Goal: Complete application form

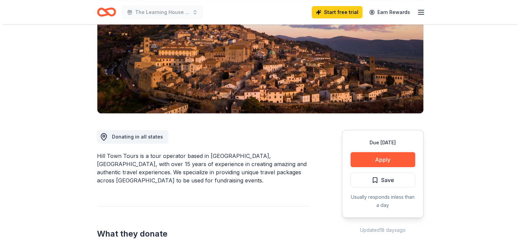
scroll to position [94, 0]
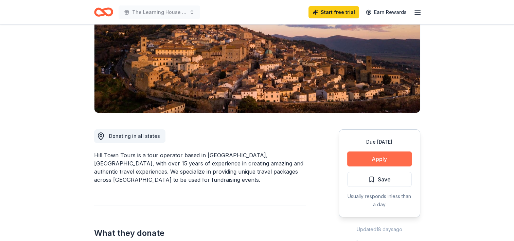
click at [384, 158] on button "Apply" at bounding box center [380, 158] width 65 height 15
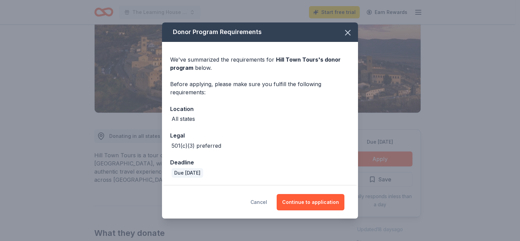
click at [264, 202] on button "Cancel" at bounding box center [258, 202] width 17 height 16
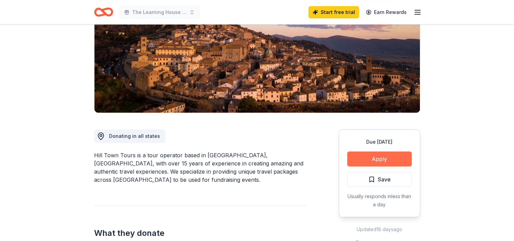
click at [370, 158] on button "Apply" at bounding box center [380, 158] width 65 height 15
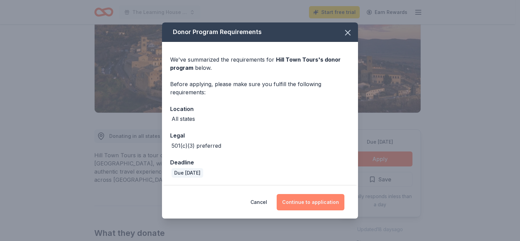
click at [318, 206] on button "Continue to application" at bounding box center [310, 202] width 68 height 16
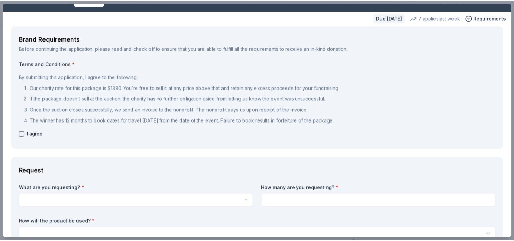
scroll to position [0, 0]
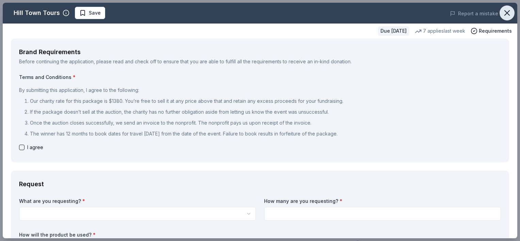
click at [504, 15] on icon "button" at bounding box center [506, 13] width 5 height 5
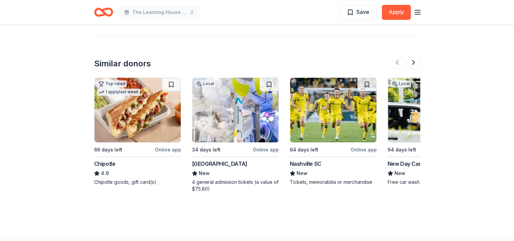
scroll to position [657, 0]
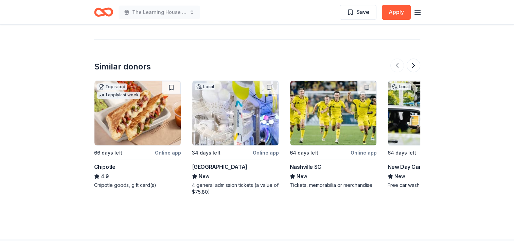
click at [168, 148] on div "Online app" at bounding box center [168, 152] width 26 height 9
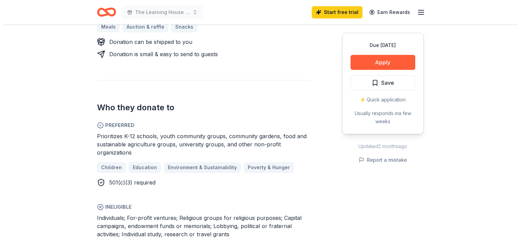
scroll to position [321, 0]
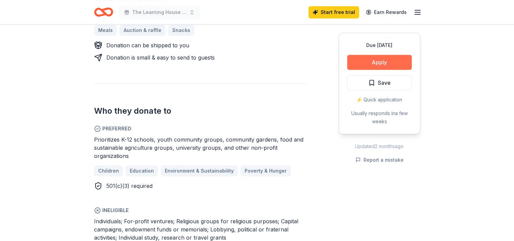
click at [363, 63] on button "Apply" at bounding box center [380, 62] width 65 height 15
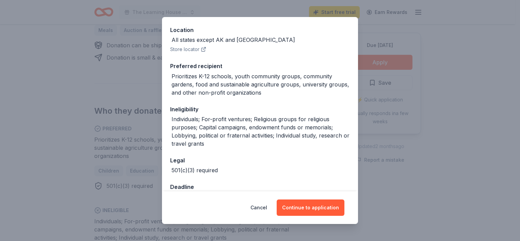
scroll to position [92, 0]
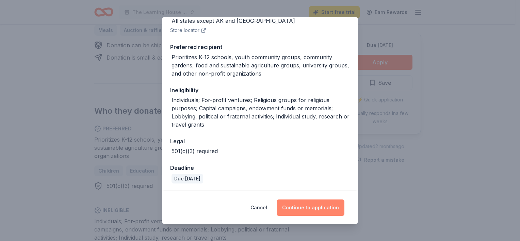
click at [314, 208] on button "Continue to application" at bounding box center [310, 207] width 68 height 16
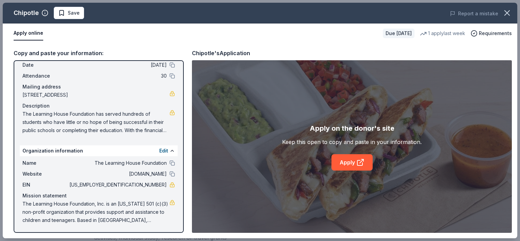
scroll to position [0, 0]
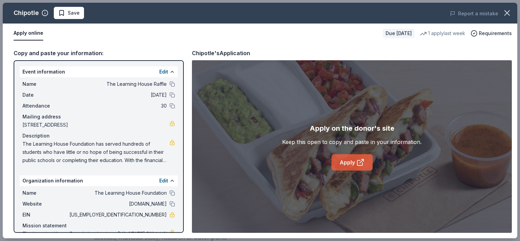
click at [355, 164] on link "Apply" at bounding box center [351, 162] width 41 height 16
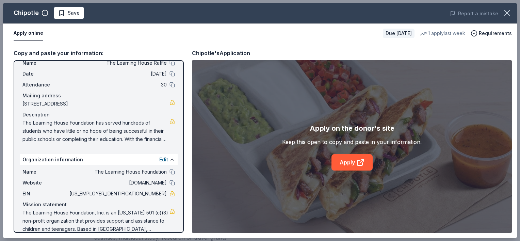
scroll to position [30, 0]
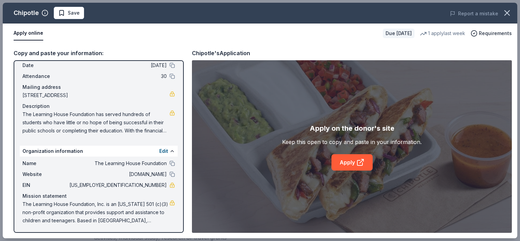
drag, startPoint x: 162, startPoint y: 185, endPoint x: 149, endPoint y: 184, distance: 13.0
click at [149, 184] on div "EIN [US_EMPLOYER_IDENTIFICATION_NUMBER]" at bounding box center [98, 185] width 152 height 8
drag, startPoint x: 136, startPoint y: 185, endPoint x: 154, endPoint y: 184, distance: 18.4
click at [154, 184] on span "[US_EMPLOYER_IDENTIFICATION_NUMBER]" at bounding box center [117, 185] width 99 height 8
drag, startPoint x: 140, startPoint y: 184, endPoint x: 128, endPoint y: 182, distance: 12.3
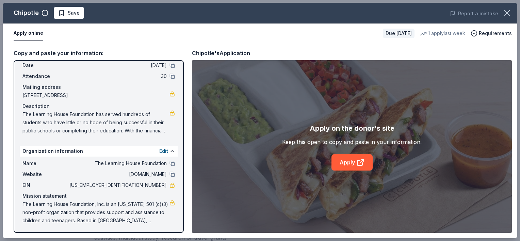
click at [128, 182] on span "[US_EMPLOYER_IDENTIFICATION_NUMBER]" at bounding box center [117, 185] width 99 height 8
